Goal: Transaction & Acquisition: Purchase product/service

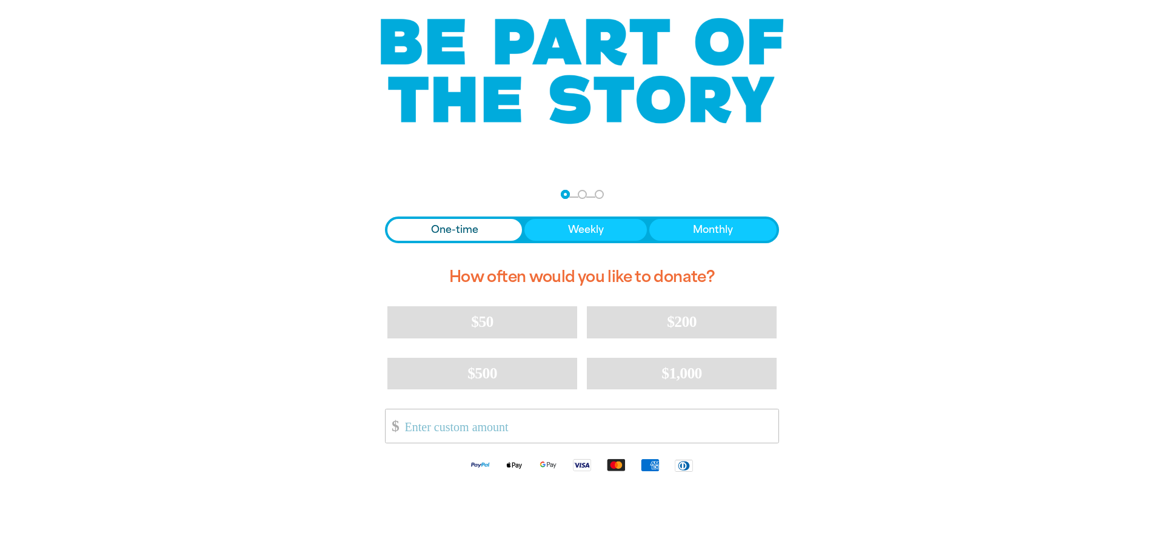
scroll to position [109, 0]
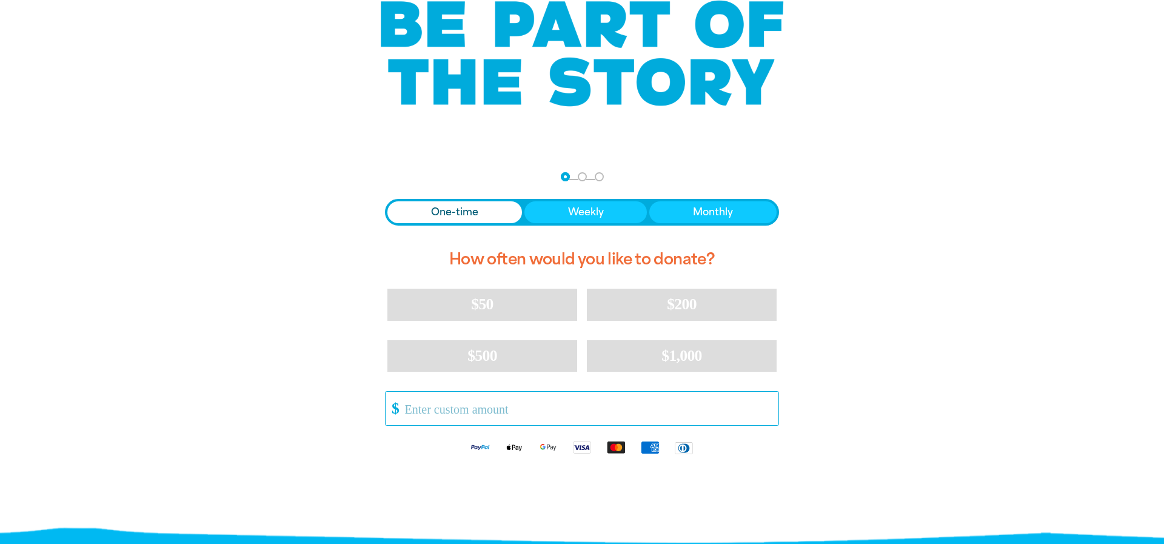
click at [590, 415] on input "Other Amount" at bounding box center [588, 408] width 382 height 33
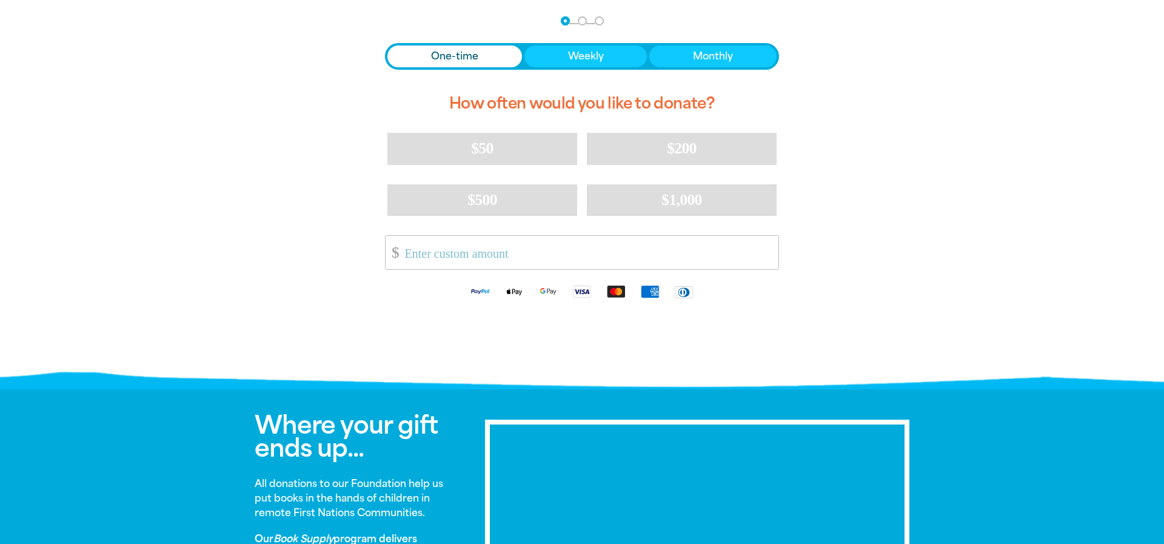
scroll to position [238, 0]
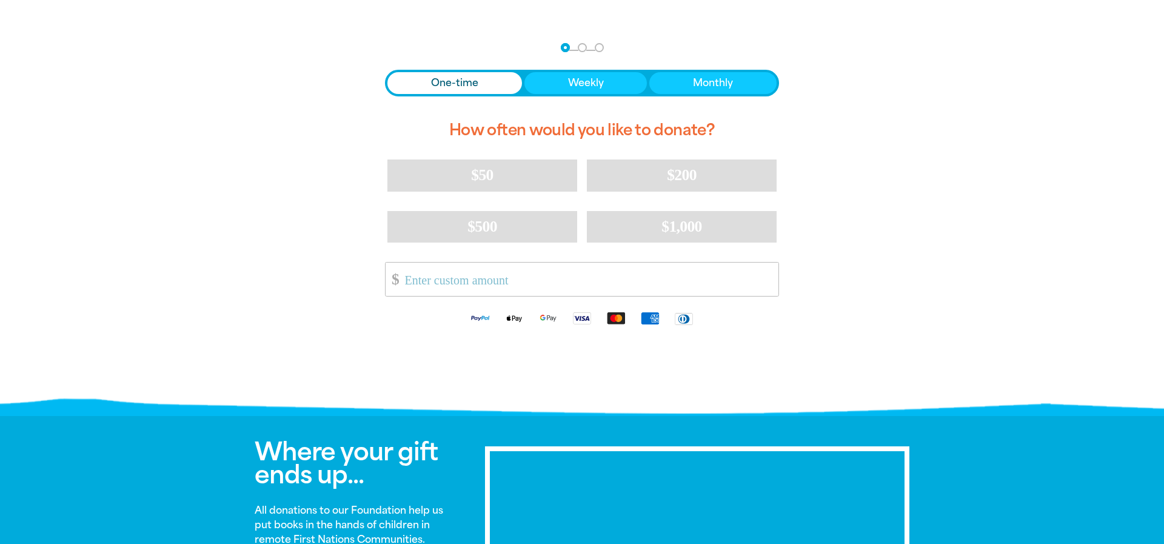
click at [433, 346] on div "arrow_back Back Step 1 Step 2 Step 3 One-time Weekly Monthly How often would yo…" at bounding box center [582, 187] width 425 height 324
click at [416, 281] on input "Other Amount" at bounding box center [588, 279] width 382 height 33
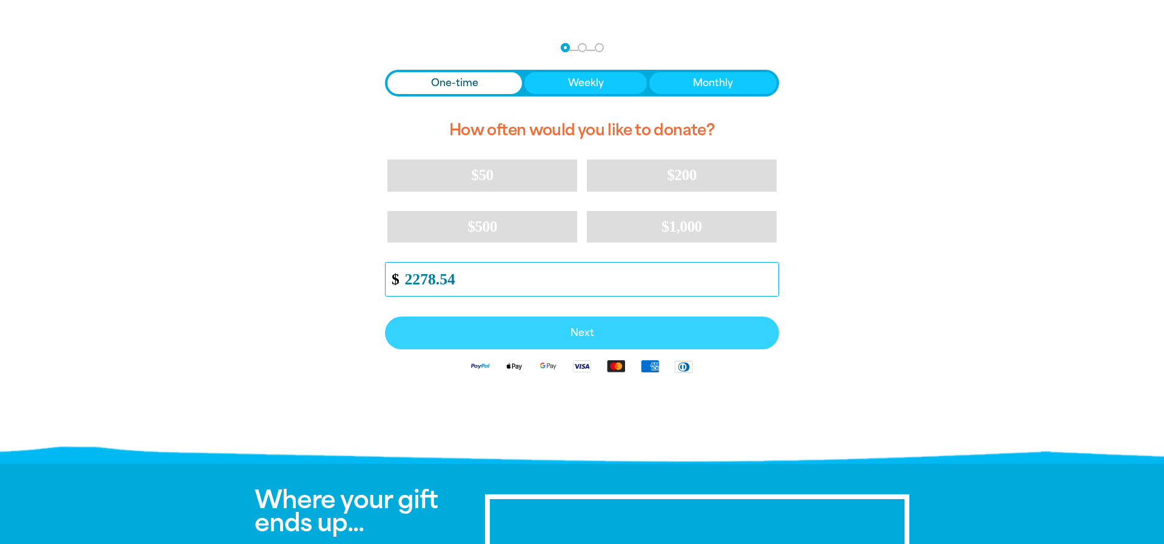
type input "2278.54"
click at [506, 340] on button "Next" at bounding box center [582, 333] width 394 height 33
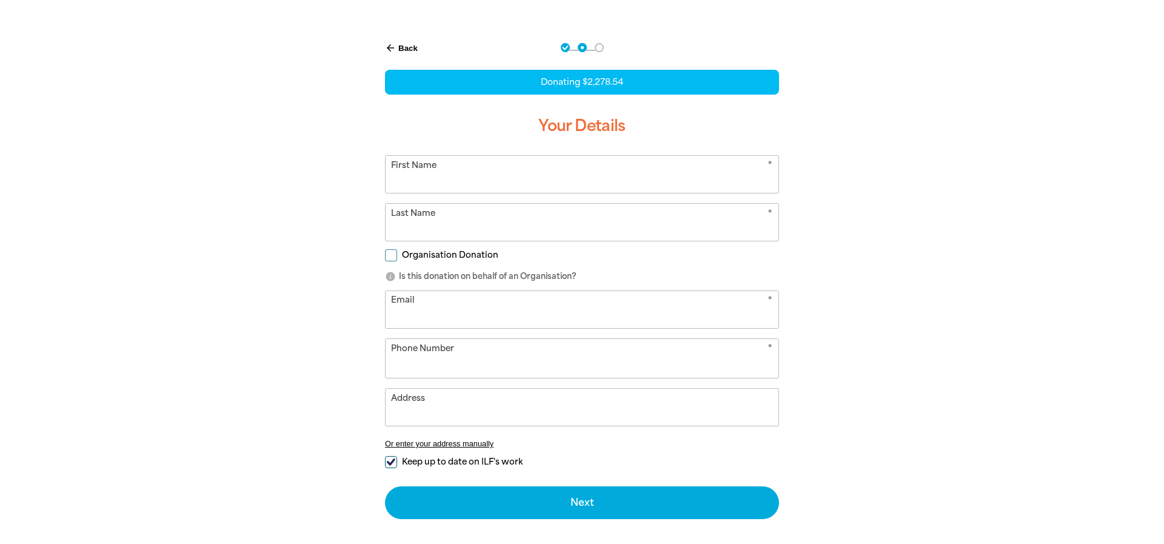
select select "AT"
click at [434, 254] on span "Organisation Donation" at bounding box center [450, 255] width 96 height 12
click at [397, 254] on input "Organisation Donation" at bounding box center [391, 255] width 12 height 12
checkbox input "true"
select select "AT"
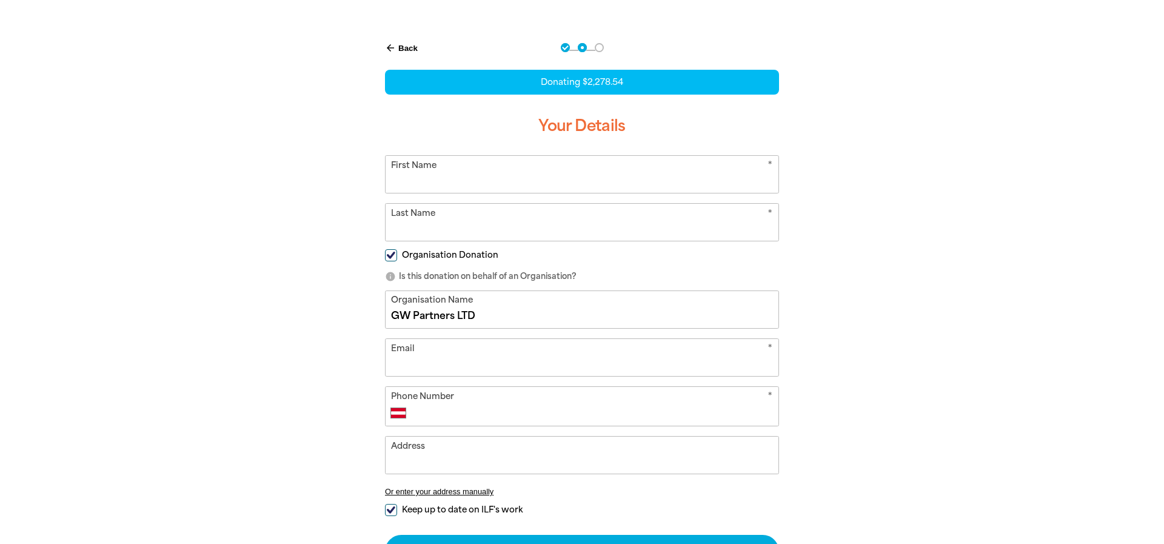
type input "GW Partners LTD"
type input "[EMAIL_ADDRESS][DOMAIN_NAME]"
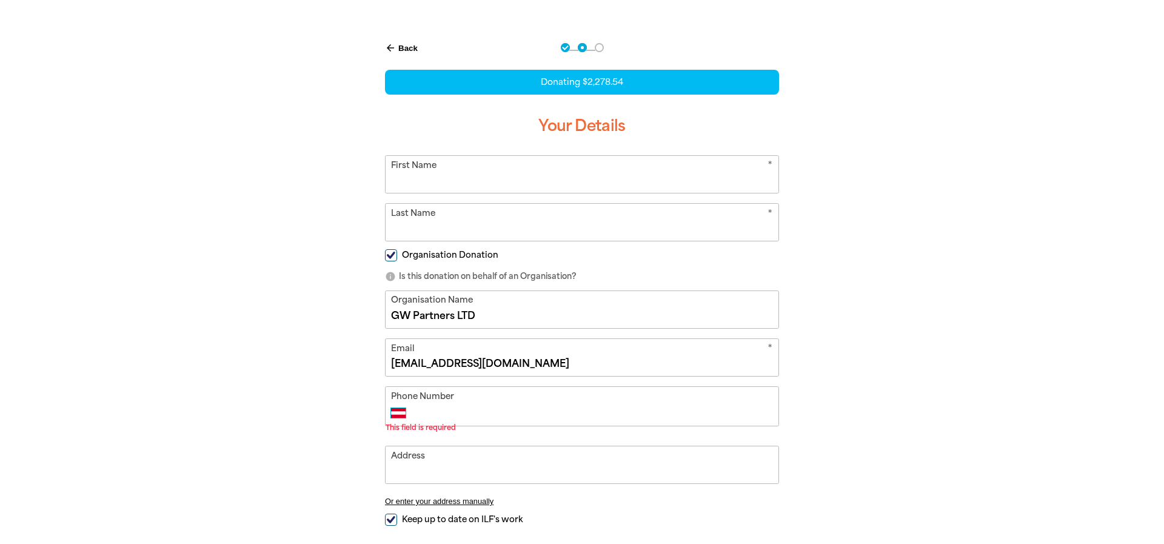
select select "GB"
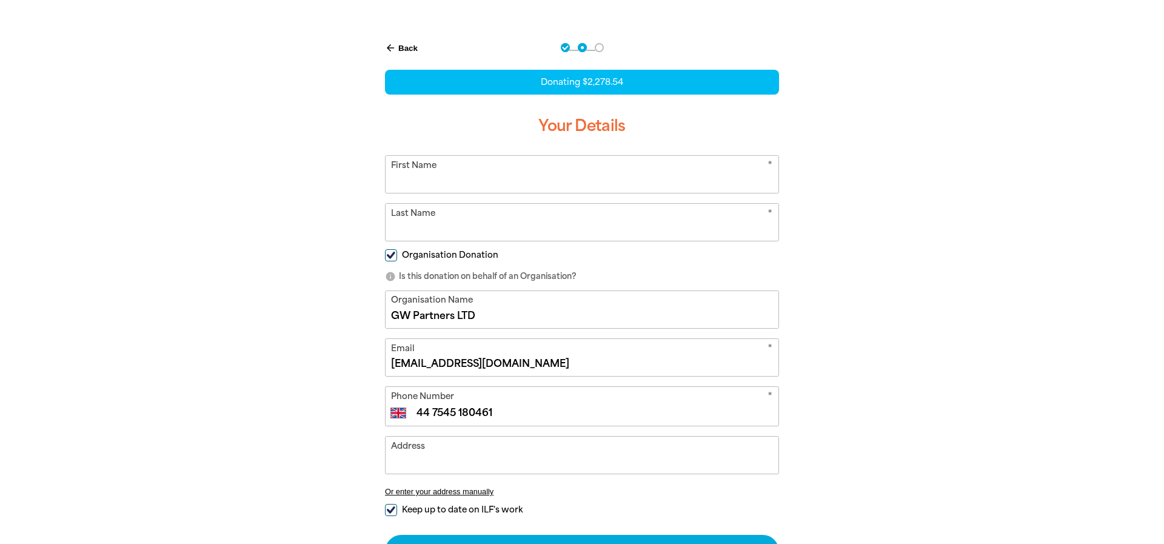
type input "44 7545 180461"
type input "Gabi"
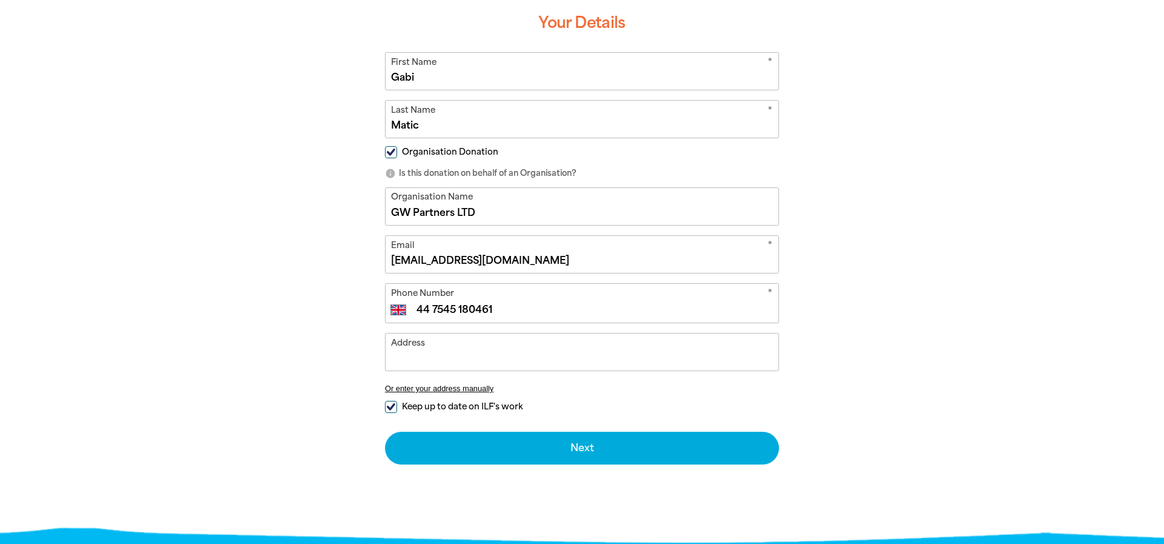
scroll to position [349, 0]
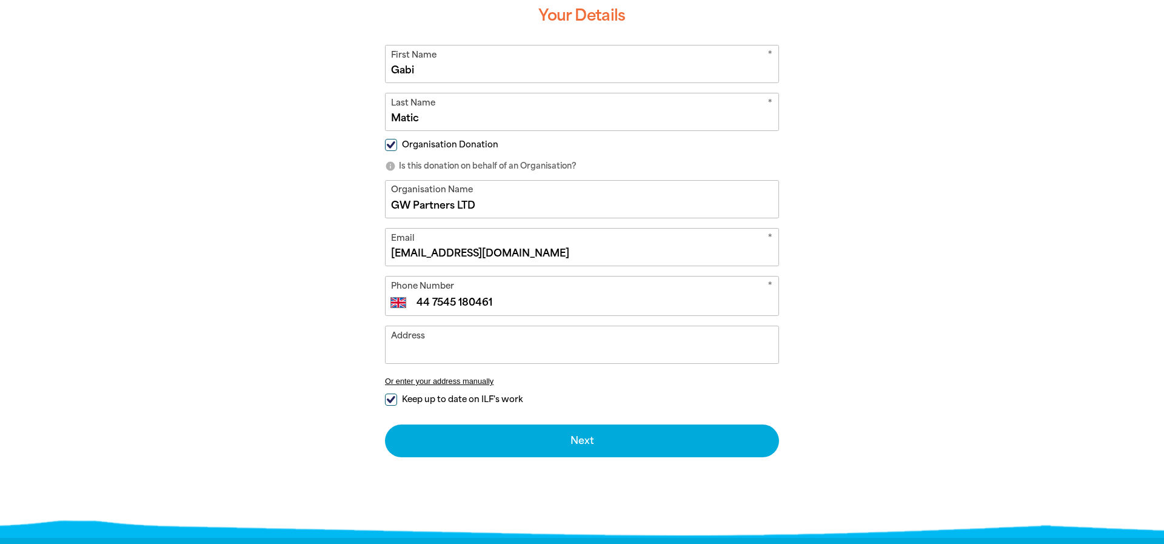
type input "Matic"
click at [420, 348] on input "Address" at bounding box center [582, 344] width 393 height 37
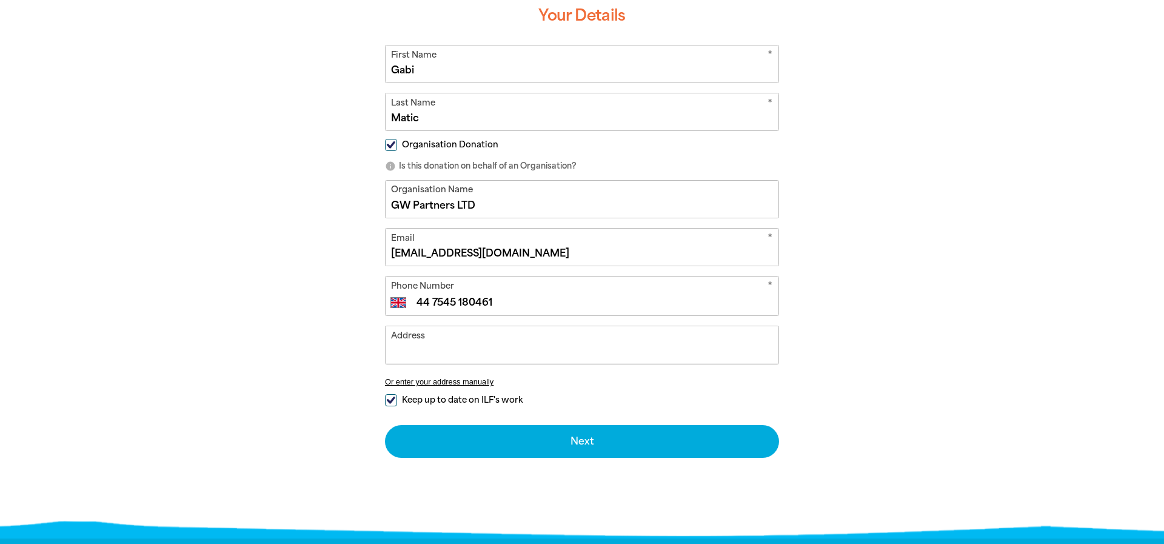
click at [391, 394] on input "Keep up to date on ILF's work" at bounding box center [391, 400] width 12 height 12
checkbox input "false"
click at [405, 352] on input "Address" at bounding box center [582, 344] width 393 height 37
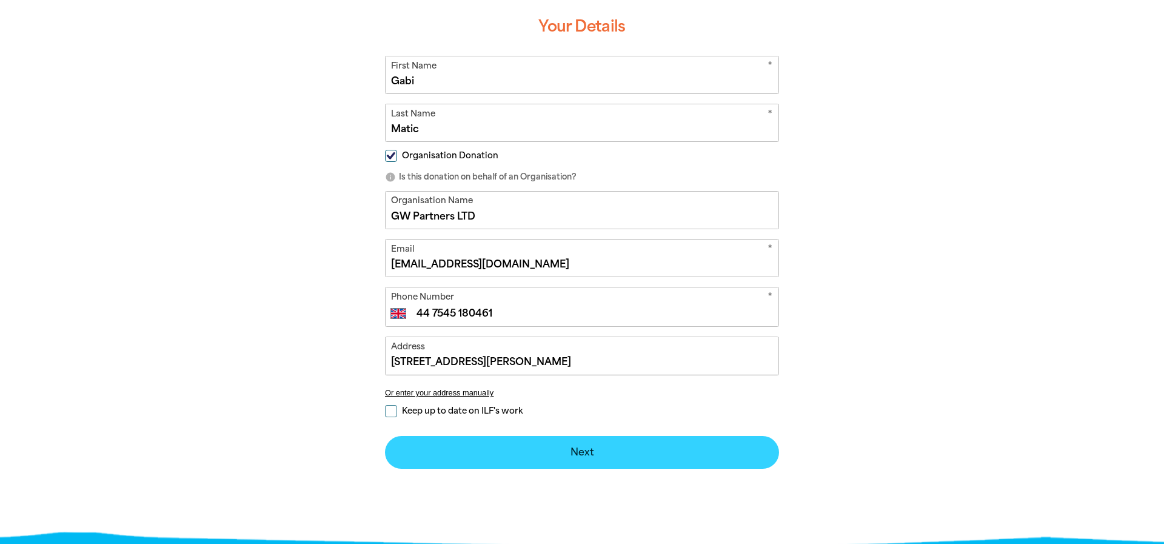
type input "[STREET_ADDRESS][PERSON_NAME]"
click at [549, 445] on button "Next chevron_right" at bounding box center [582, 452] width 394 height 33
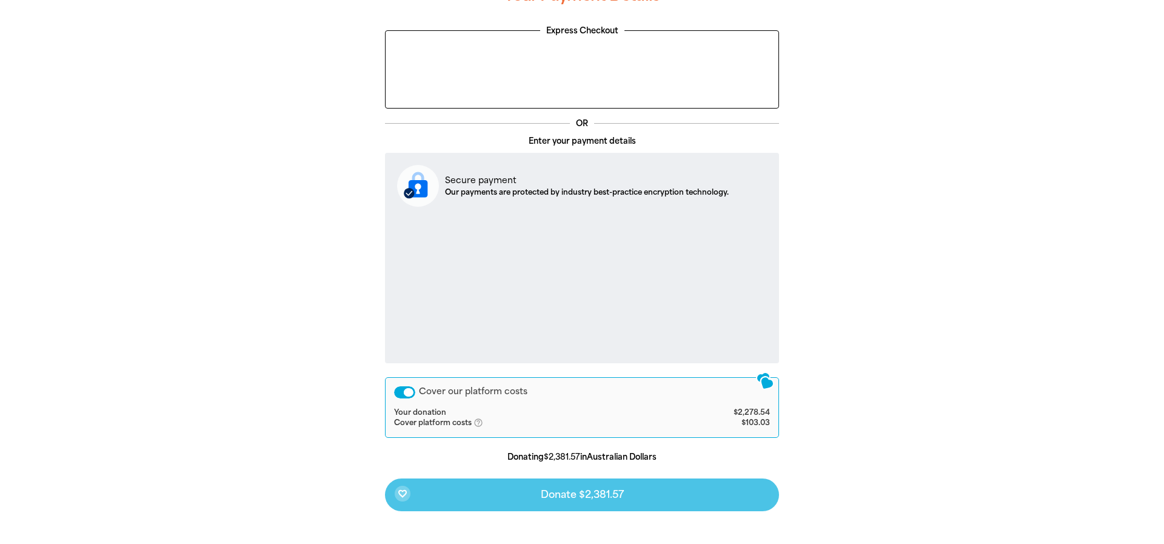
scroll to position [350, 0]
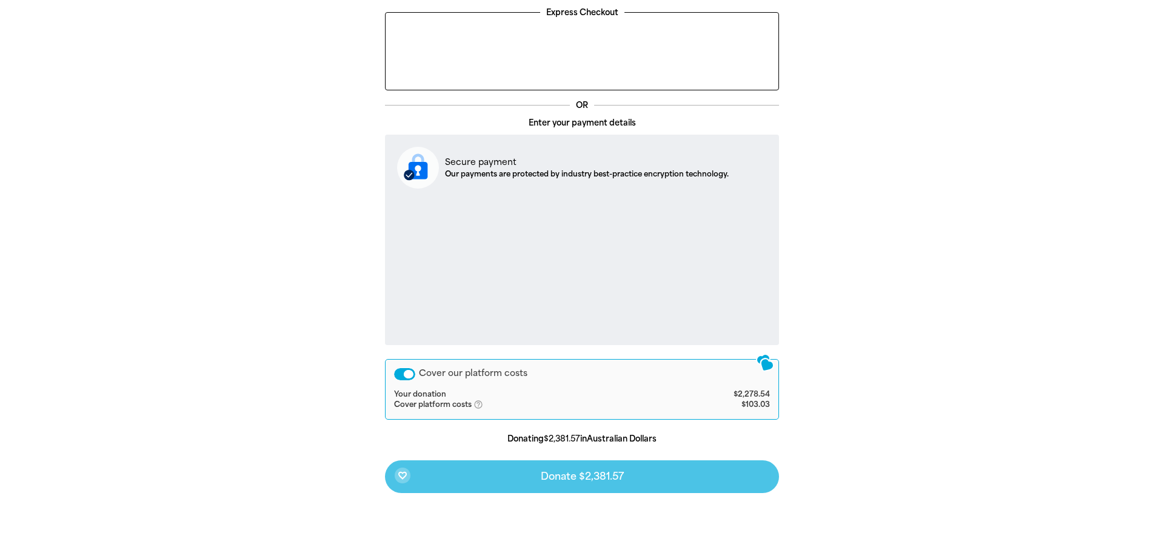
click at [408, 374] on div "Cover our platform costs" at bounding box center [404, 374] width 21 height 12
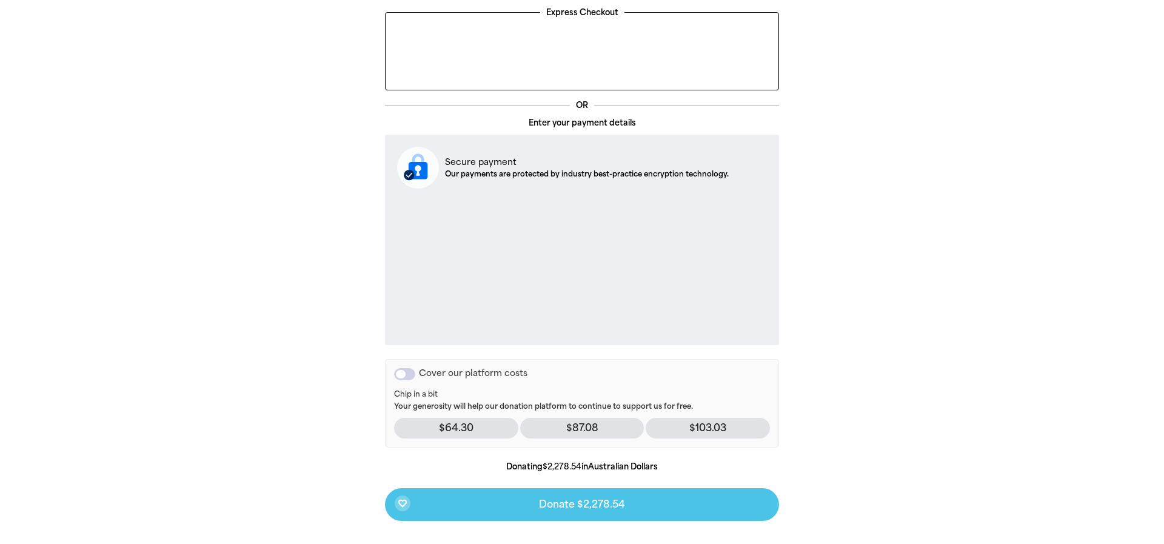
scroll to position [286, 0]
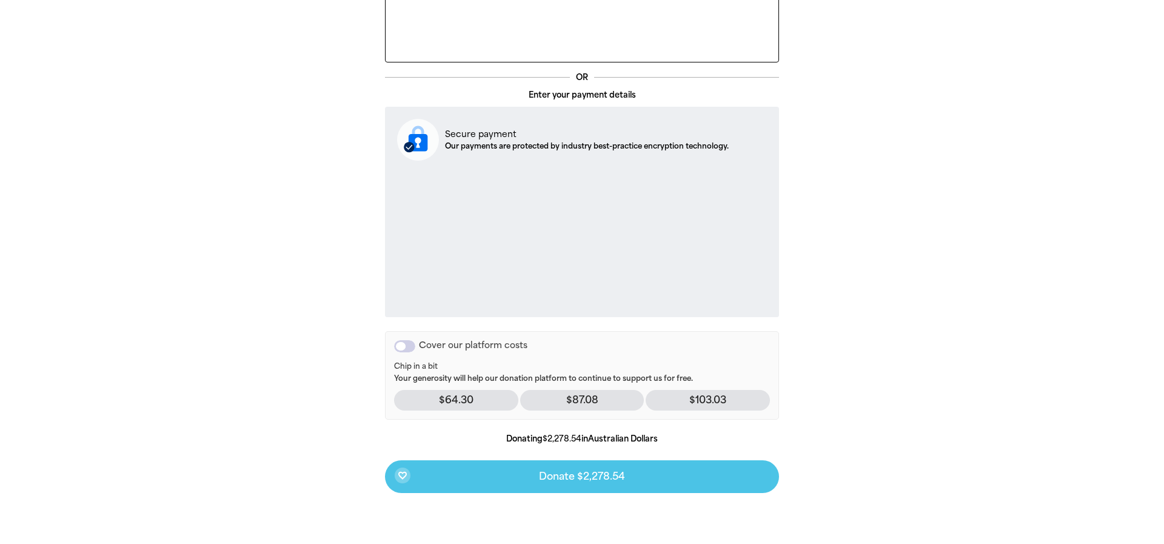
click at [405, 344] on div "Cover our platform costs" at bounding box center [404, 346] width 21 height 12
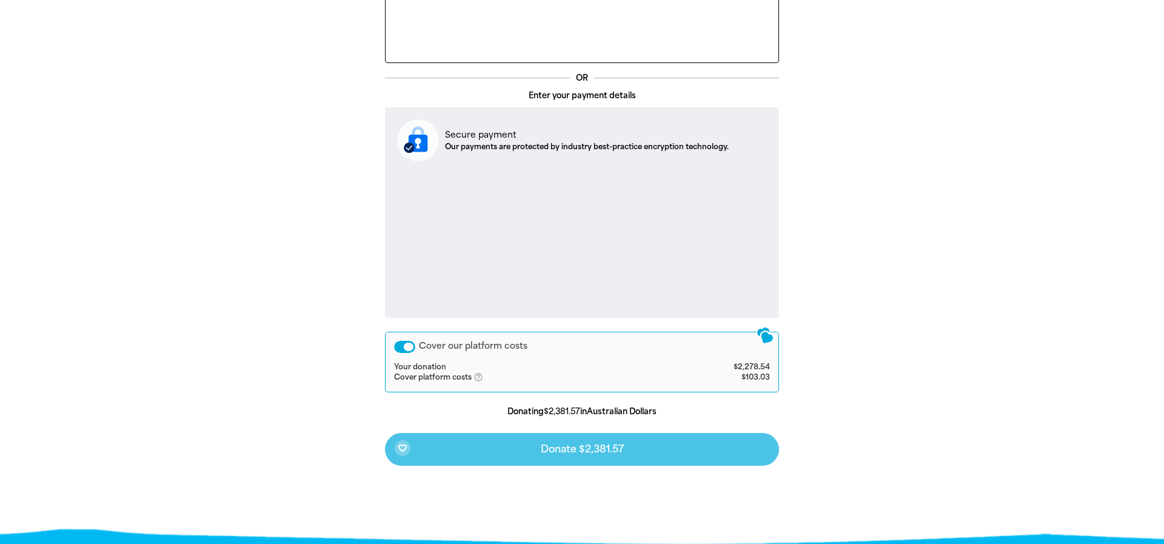
scroll to position [276, 0]
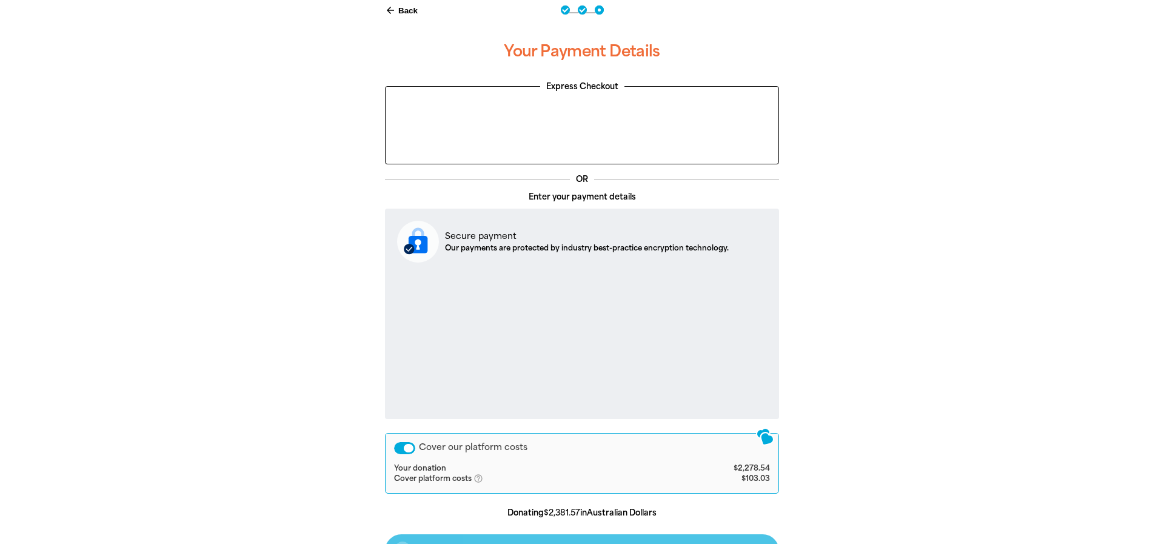
click at [408, 448] on div "Cover our platform costs" at bounding box center [404, 448] width 21 height 12
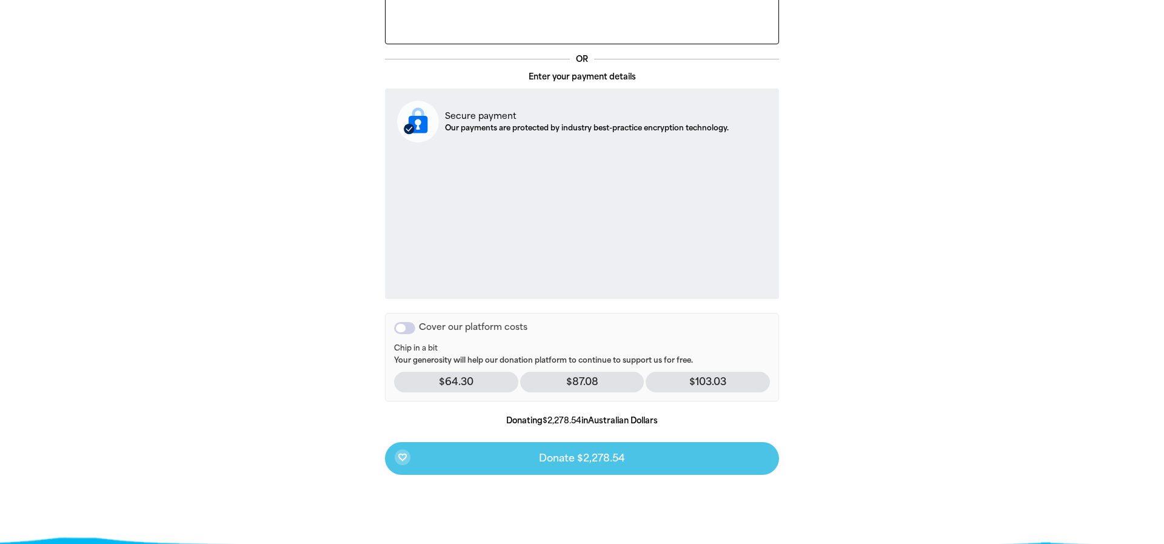
scroll to position [398, 0]
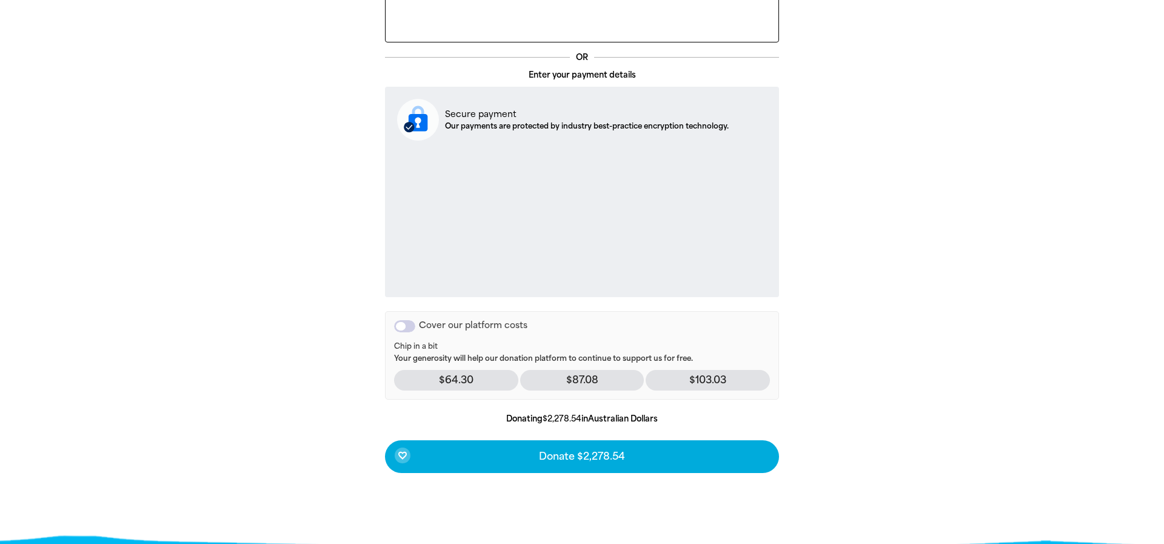
click at [403, 325] on div "Cover our platform costs" at bounding box center [404, 326] width 21 height 12
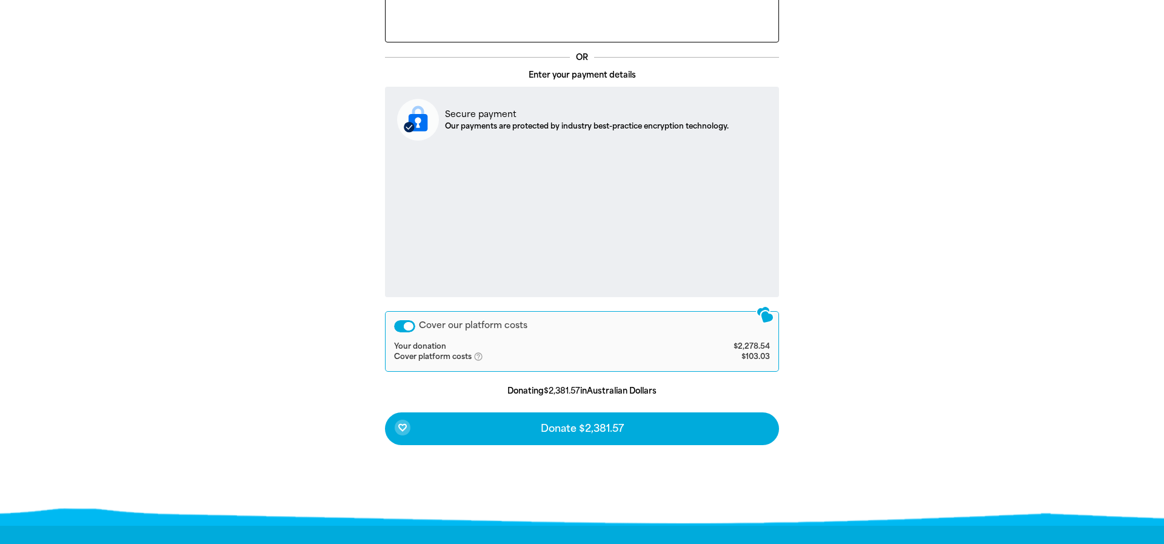
click at [403, 324] on div "Cover our platform costs" at bounding box center [404, 326] width 21 height 12
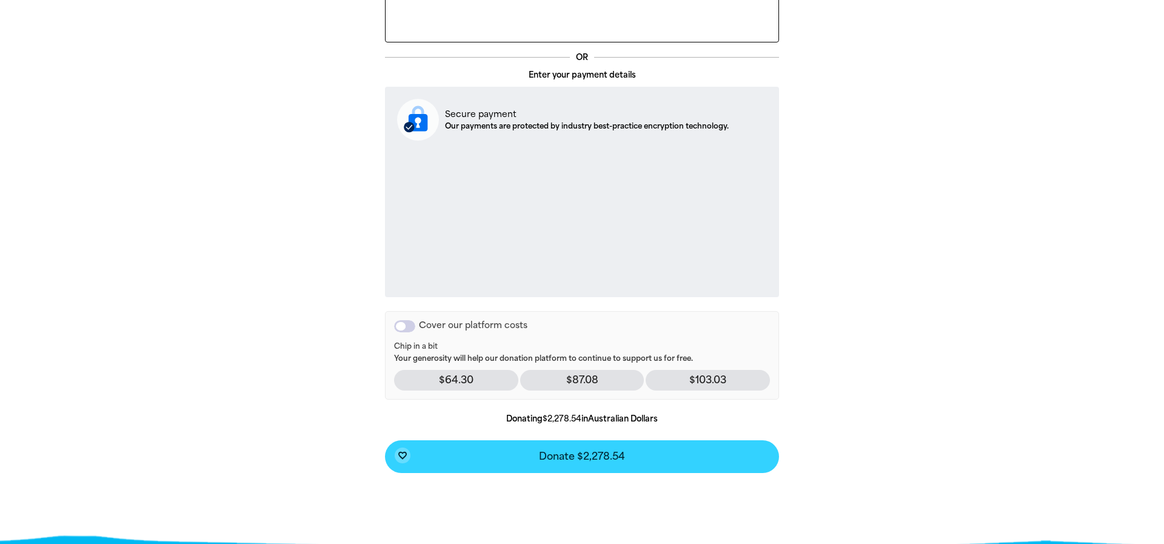
click at [567, 457] on span "Donate $2,278.54" at bounding box center [582, 457] width 86 height 10
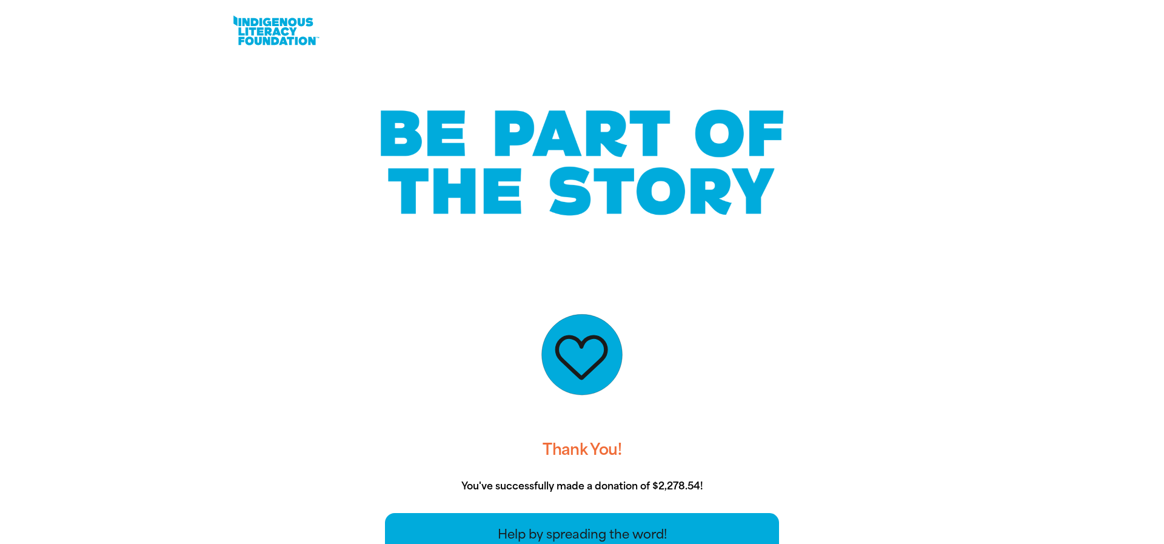
scroll to position [0, 0]
